Goal: Entertainment & Leisure: Consume media (video, audio)

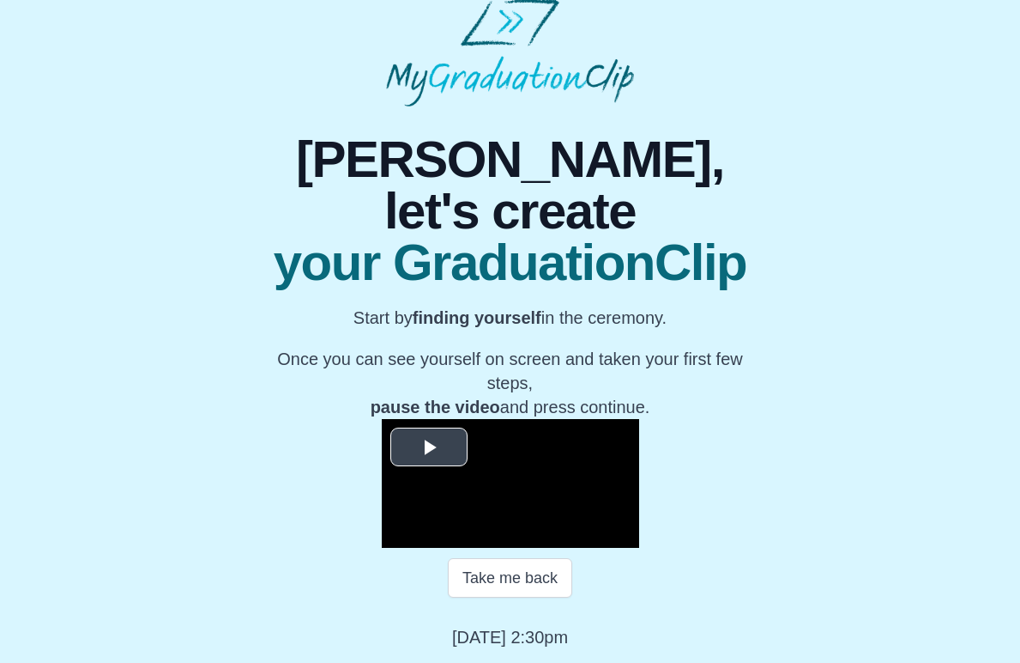
scroll to position [122, 0]
click at [429, 446] on span "Video Player" at bounding box center [429, 446] width 0 height 0
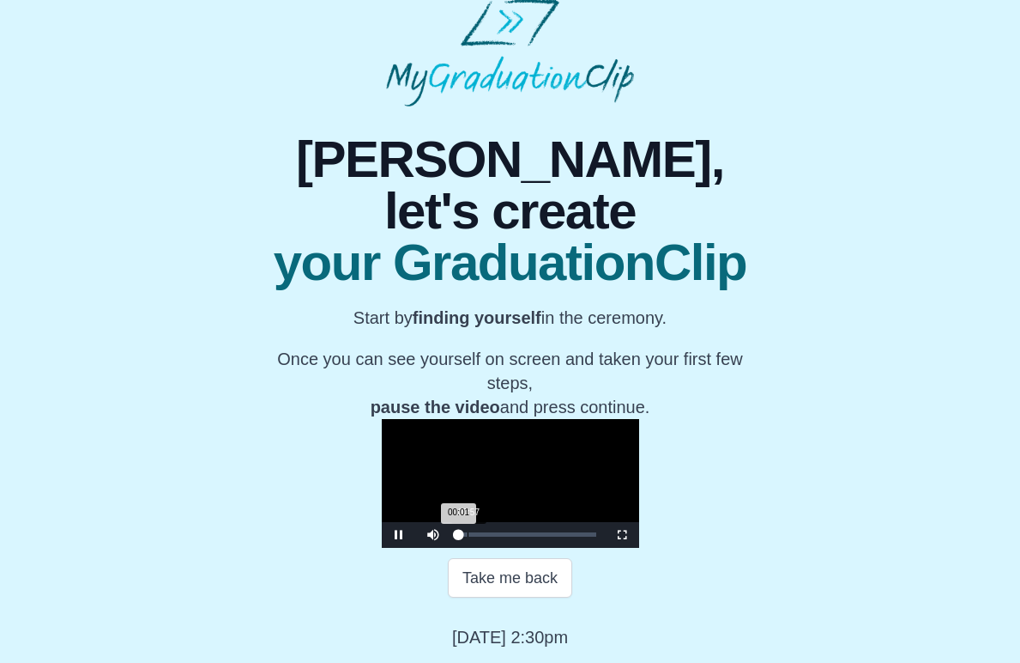
click at [468, 534] on div "00:57" at bounding box center [468, 534] width 1 height 4
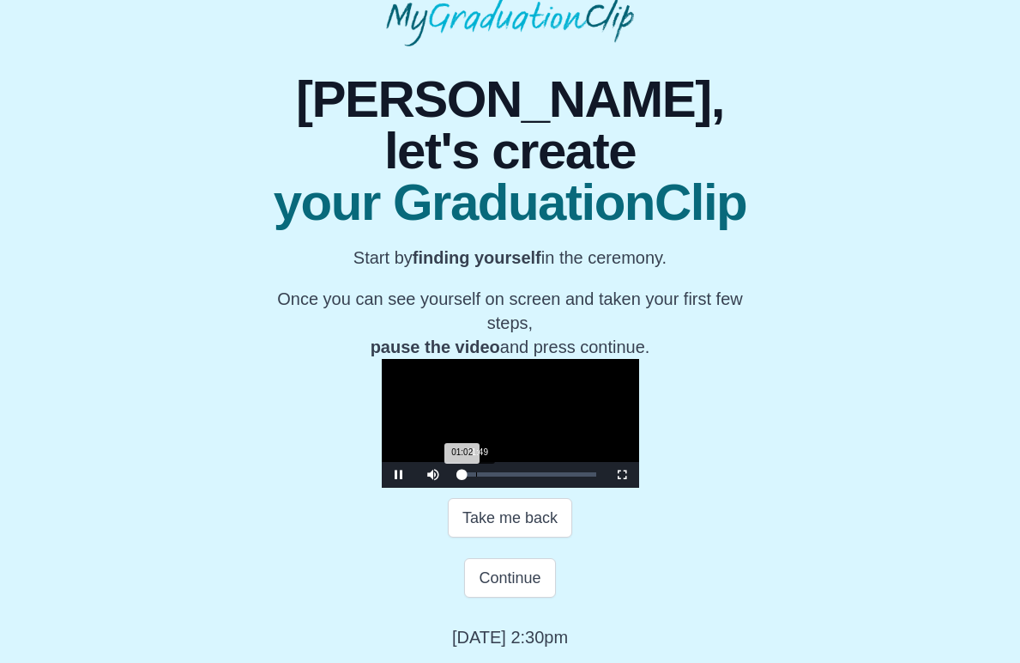
click at [476, 476] on div "01:49" at bounding box center [476, 474] width 1 height 4
click at [451, 487] on div "Loaded : 0% 03:02 02:16 Progress : 0%" at bounding box center [528, 475] width 154 height 26
click at [451, 487] on div "Loaded : 0% 06:25 03:23 Progress : 0%" at bounding box center [528, 475] width 154 height 26
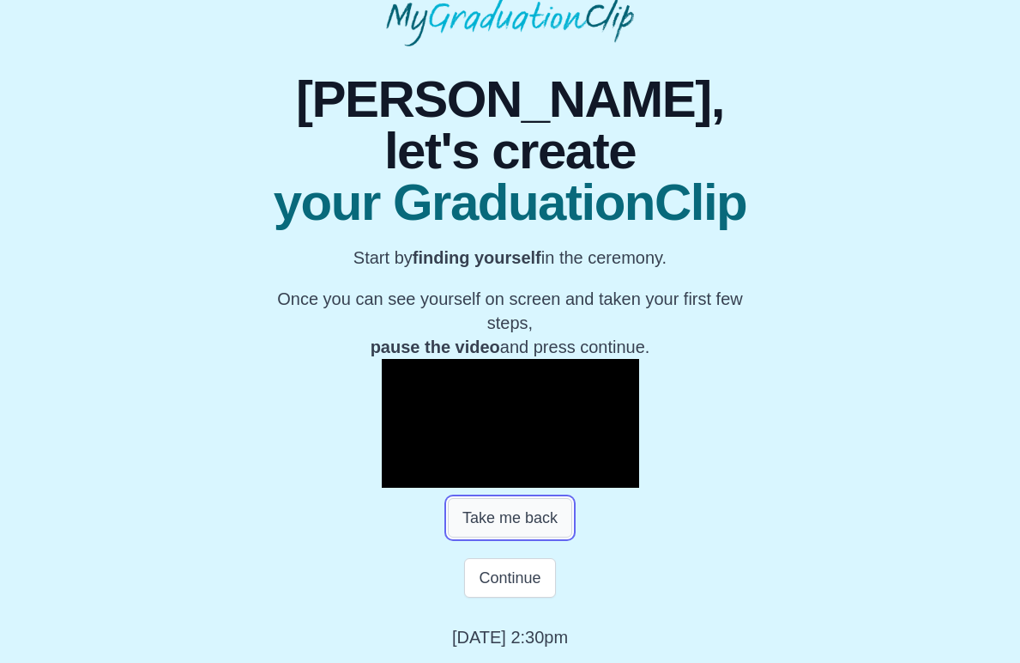
click at [493, 519] on button "Take me back" at bounding box center [510, 517] width 124 height 39
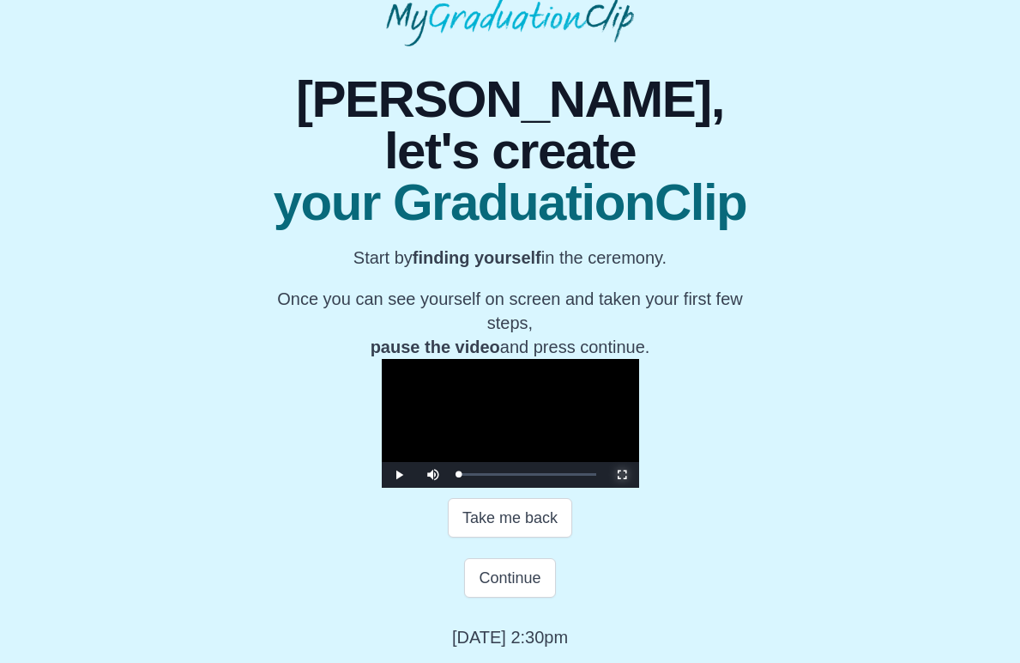
click at [622, 475] on span "Video Player" at bounding box center [622, 475] width 0 height 0
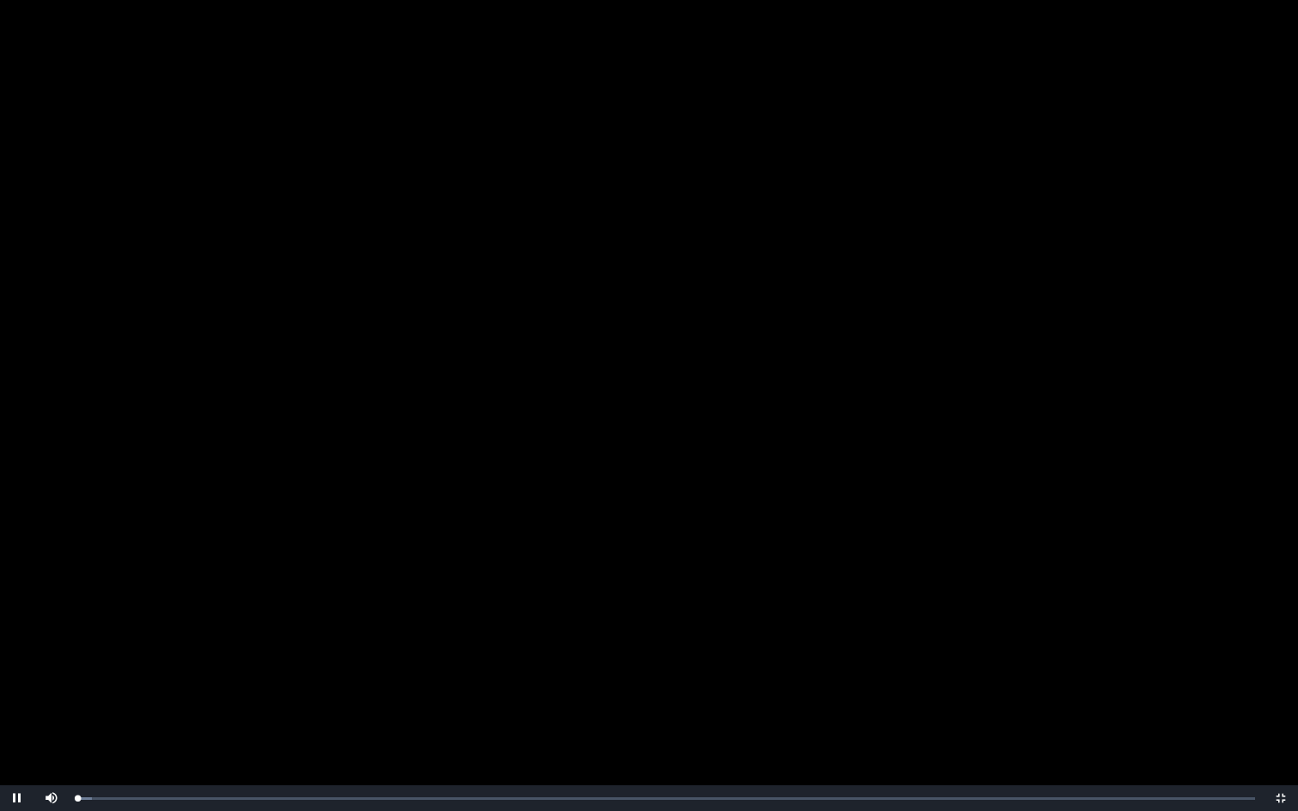
click at [539, 451] on video "Video Player" at bounding box center [649, 405] width 1298 height 811
click at [262, 565] on video "Video Player" at bounding box center [649, 405] width 1298 height 811
click at [88, 662] on div "Loaded : 0% 00:20 00:20 Progress : 0%" at bounding box center [666, 798] width 1195 height 26
click at [101, 662] on div "Loaded : 0% 00:48 00:48 Progress : 0%" at bounding box center [666, 798] width 1195 height 26
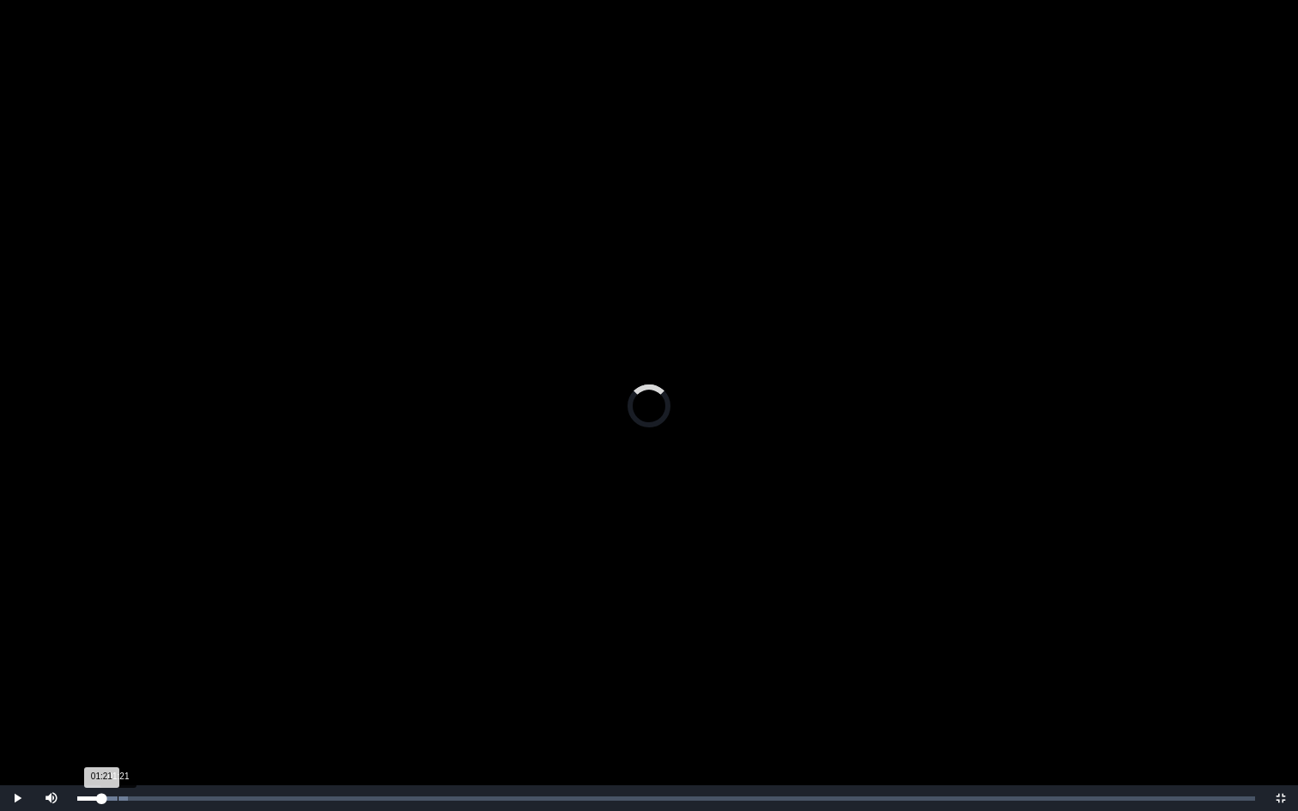
click at [118, 662] on div "Loaded : 0% 01:21 01:21 Progress : 0%" at bounding box center [666, 798] width 1195 height 26
click at [130, 662] on div "Loaded : 0% 01:43 01:23 Progress : 0%" at bounding box center [665, 798] width 1177 height 4
click at [159, 662] on div "Loaded : 0% 02:44 02:44 Progress : 0%" at bounding box center [665, 798] width 1177 height 4
click at [215, 662] on div "Loaded : 0% 04:38 04:38 Progress : 0%" at bounding box center [666, 798] width 1195 height 26
click at [276, 662] on div "Loaded : 0% 06:39 04:38 Progress : 0%" at bounding box center [666, 798] width 1195 height 26
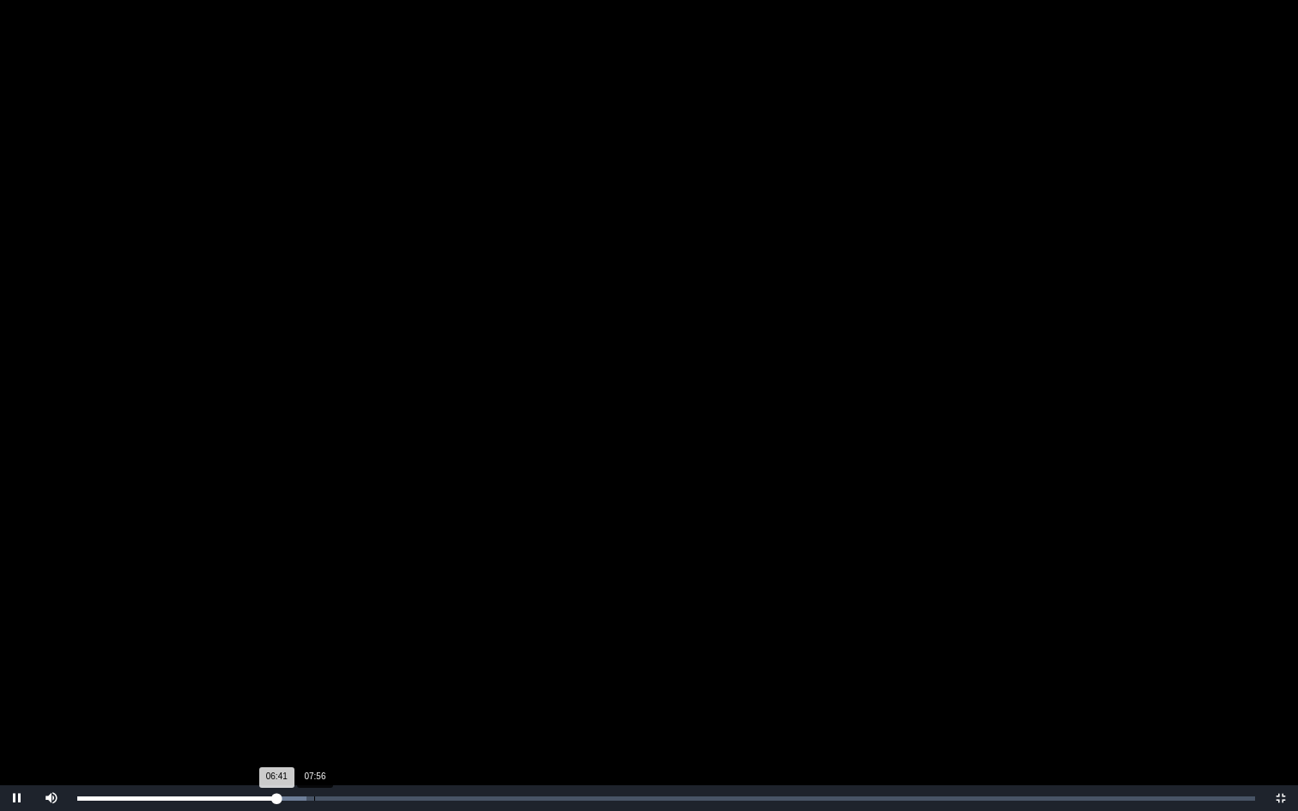
click at [315, 662] on div "Loaded : 0% 07:56 06:41 Progress : 0%" at bounding box center [666, 798] width 1195 height 26
click at [348, 662] on div "Loaded : 0% 08:55 07:58 Progress : 0%" at bounding box center [666, 798] width 1195 height 26
click at [423, 662] on div "Loaded : 0% 11:34 09:06 Progress : 0%" at bounding box center [666, 798] width 1195 height 26
click at [525, 662] on div "Loaded : 0% 14:59 11:43 Progress : 0%" at bounding box center [666, 798] width 1195 height 26
click at [611, 662] on div "17:54" at bounding box center [611, 798] width 1 height 4
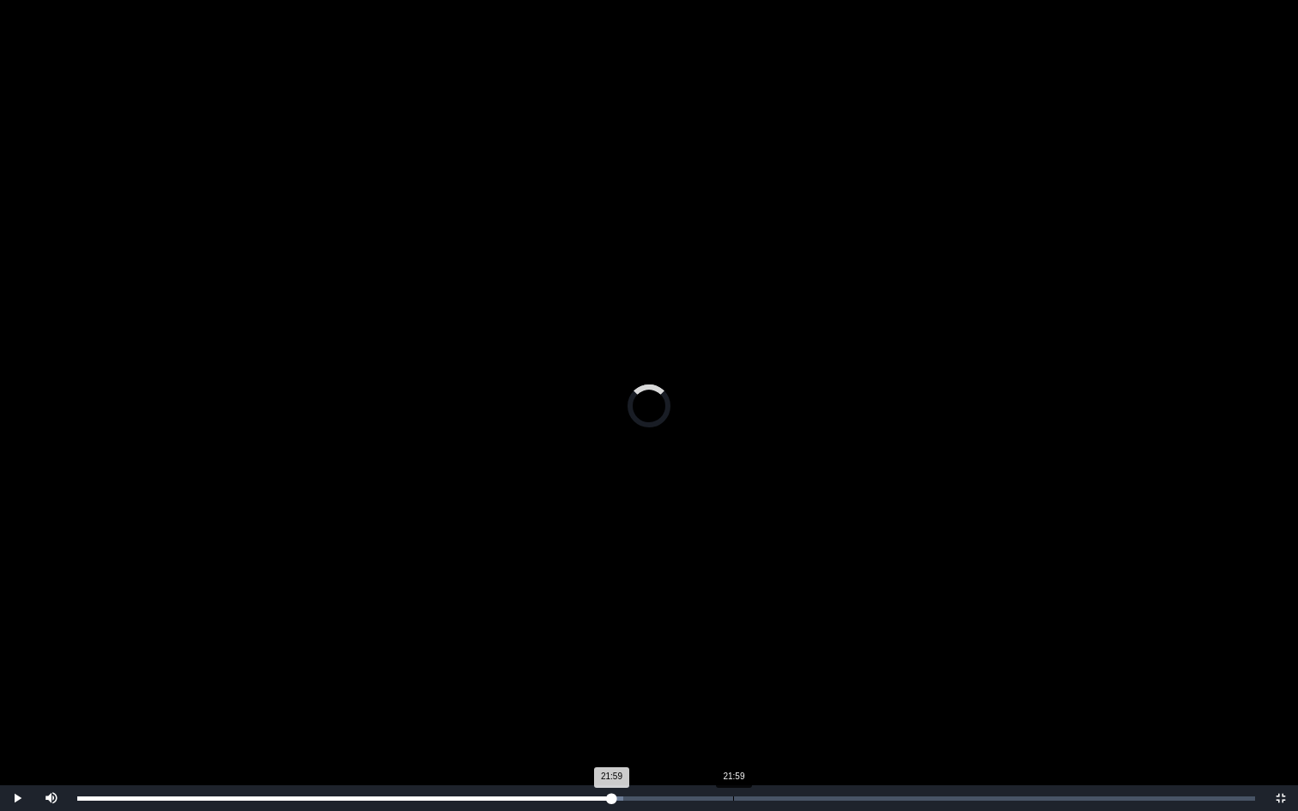
click at [733, 662] on div "Loaded : 0% 21:59 21:59 Progress : 0%" at bounding box center [666, 798] width 1195 height 26
click at [929, 662] on div "Loaded : 0% 28:33 22:01 Progress : 0%" at bounding box center [666, 798] width 1195 height 26
click at [1020, 662] on div "34:31" at bounding box center [1106, 798] width 1 height 4
